Goal: Check status: Check status

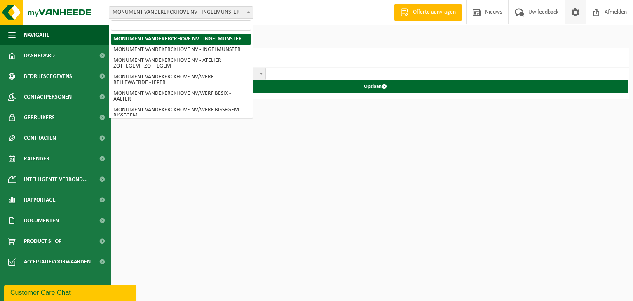
click at [247, 12] on b at bounding box center [248, 12] width 3 height 2
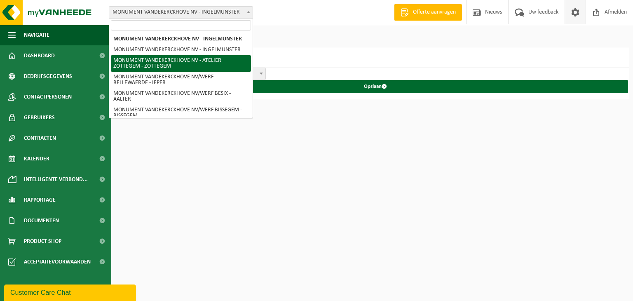
select select "6366"
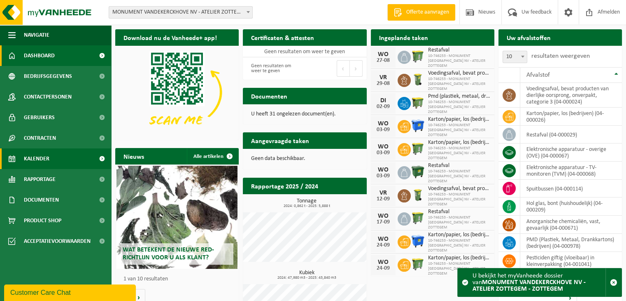
click at [38, 160] on span "Kalender" at bounding box center [37, 158] width 26 height 21
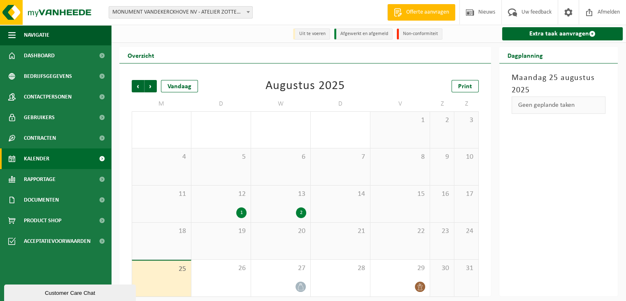
scroll to position [5, 0]
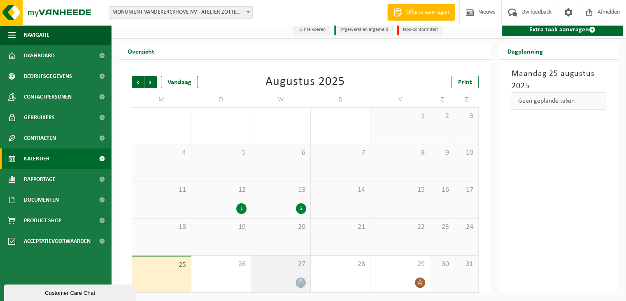
click at [297, 268] on span "27" at bounding box center [280, 263] width 51 height 9
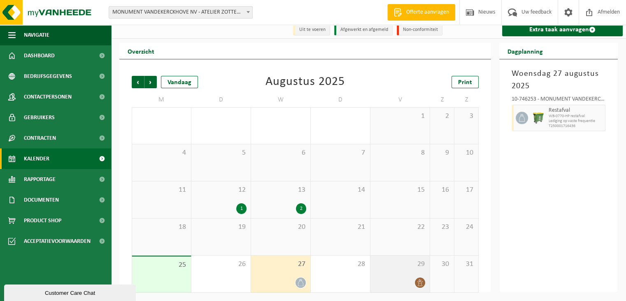
click at [415, 271] on div "29" at bounding box center [400, 273] width 59 height 37
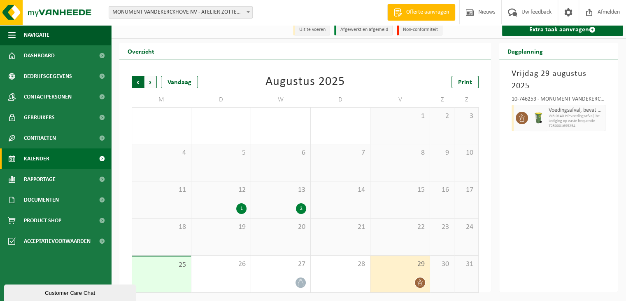
click at [153, 81] on span "Volgende" at bounding box center [151, 82] width 12 height 12
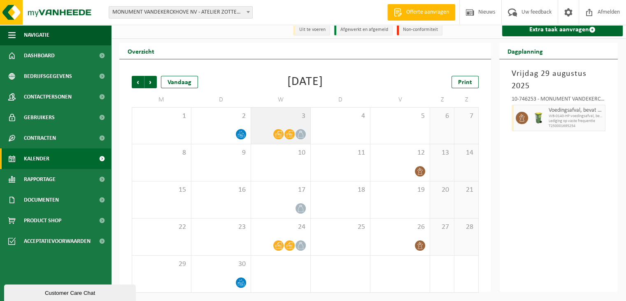
click at [295, 124] on div "3" at bounding box center [280, 125] width 59 height 36
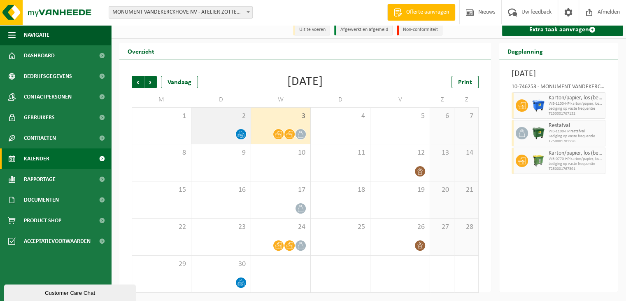
click at [213, 124] on div "2" at bounding box center [220, 125] width 59 height 36
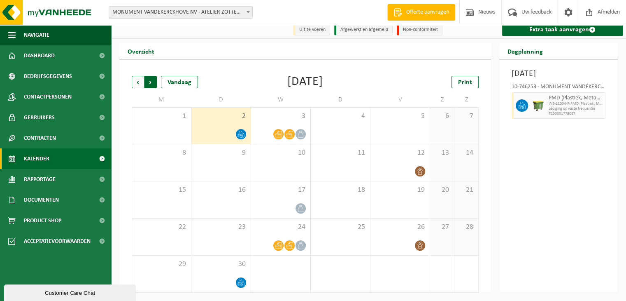
click at [139, 83] on span "Vorige" at bounding box center [138, 82] width 12 height 12
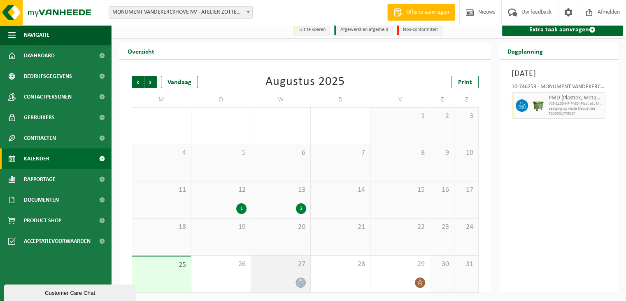
click at [299, 276] on div "27" at bounding box center [280, 273] width 59 height 37
